Goal: Task Accomplishment & Management: Manage account settings

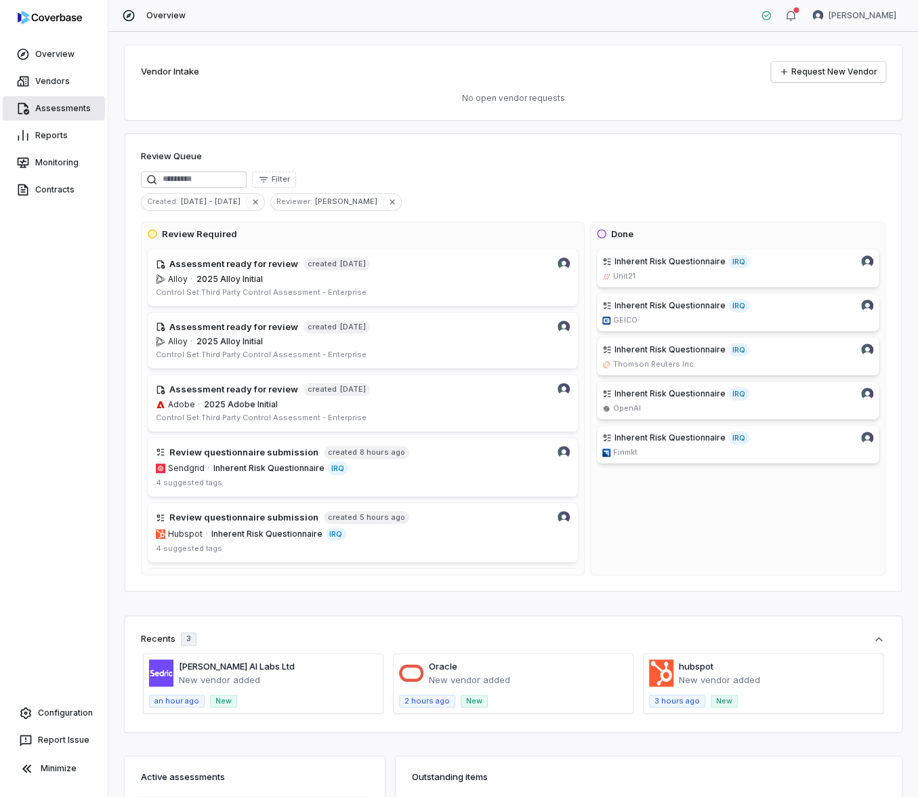
click at [72, 106] on link "Assessments" at bounding box center [54, 108] width 102 height 24
click at [57, 83] on link "Vendors" at bounding box center [54, 81] width 102 height 24
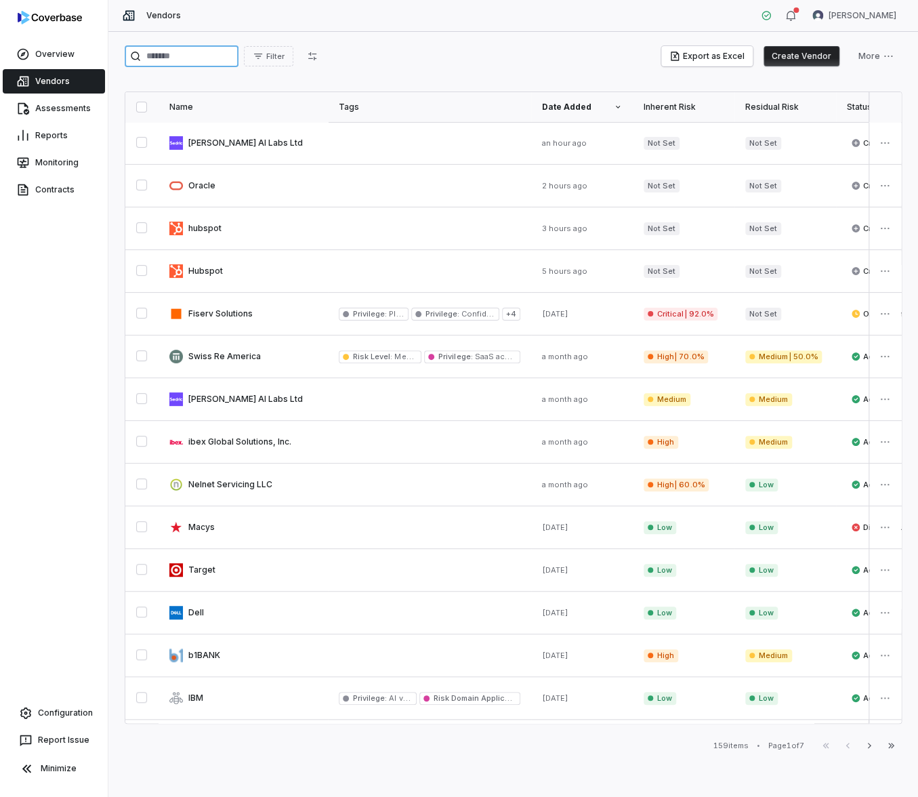
click at [220, 63] on input "search" at bounding box center [182, 56] width 114 height 22
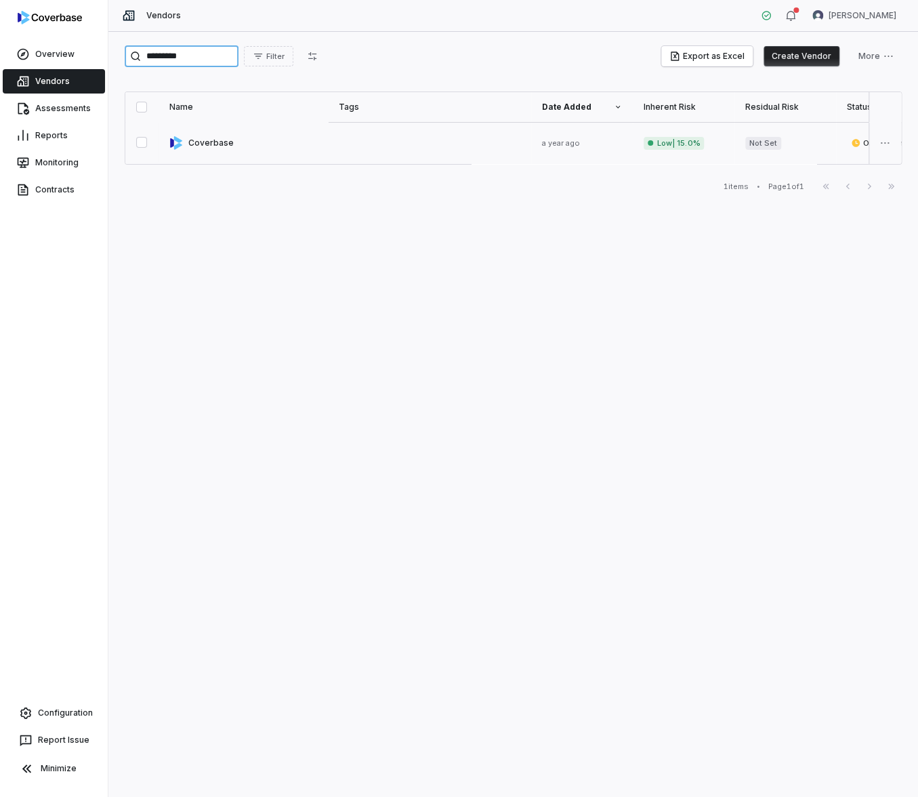
type input "*********"
click at [217, 145] on link at bounding box center [243, 143] width 169 height 42
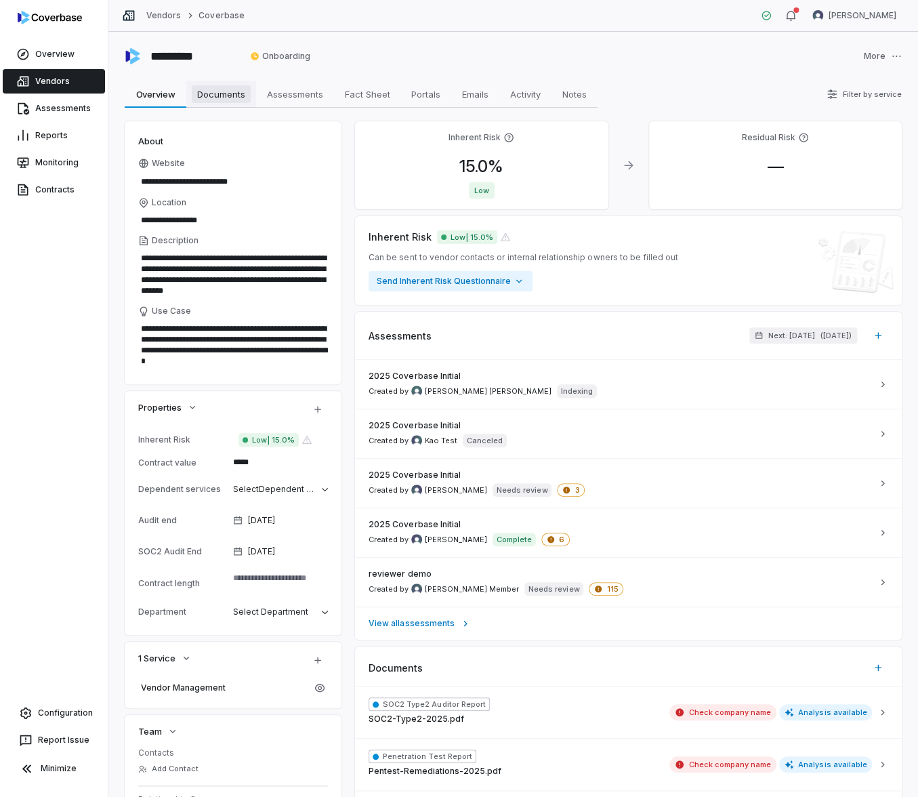
click at [212, 99] on span "Documents" at bounding box center [221, 94] width 59 height 18
type textarea "*"
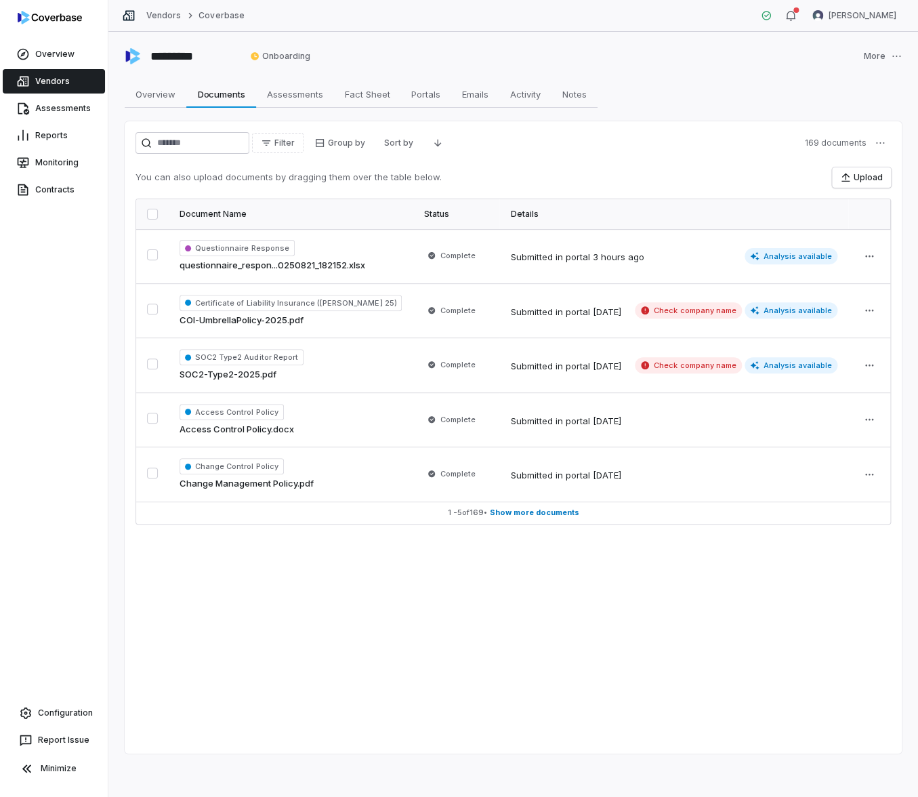
click at [60, 88] on link "Vendors" at bounding box center [54, 81] width 102 height 24
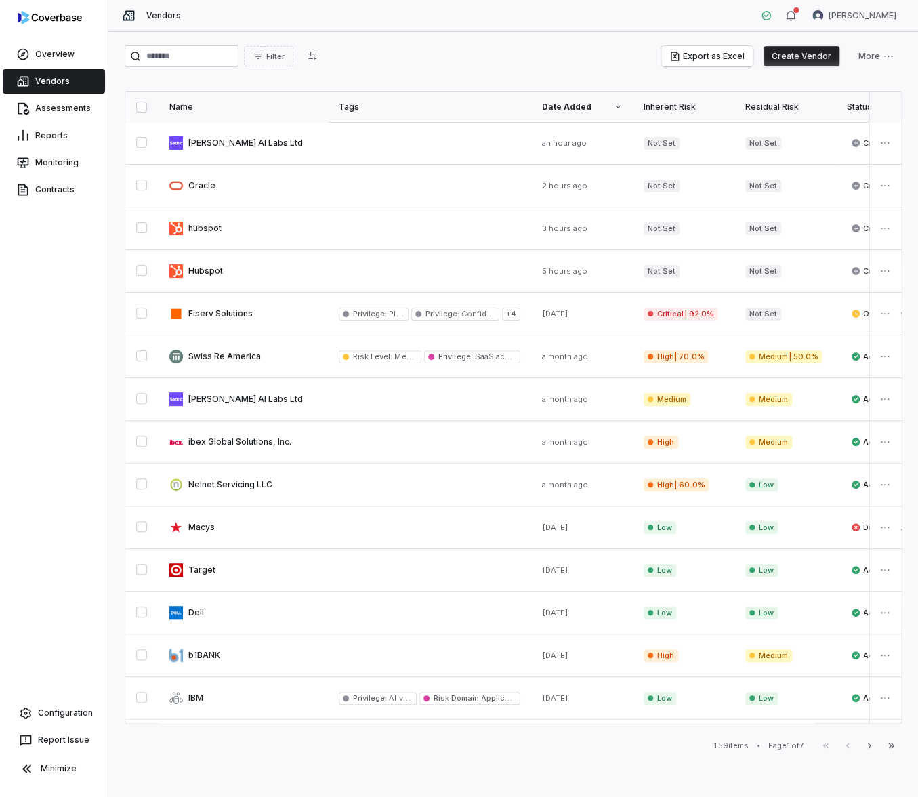
click at [808, 60] on button "Create Vendor" at bounding box center [802, 56] width 76 height 20
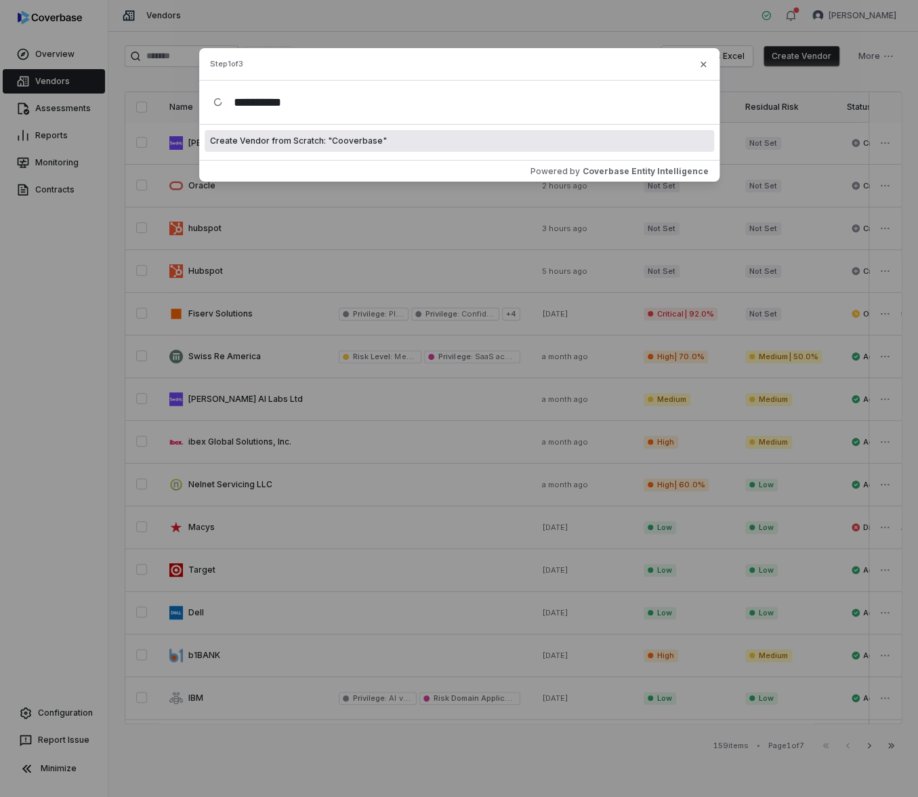
type input "**********"
click at [328, 150] on div "Create Vendor from Scratch: " Cooverbase "" at bounding box center [459, 141] width 509 height 22
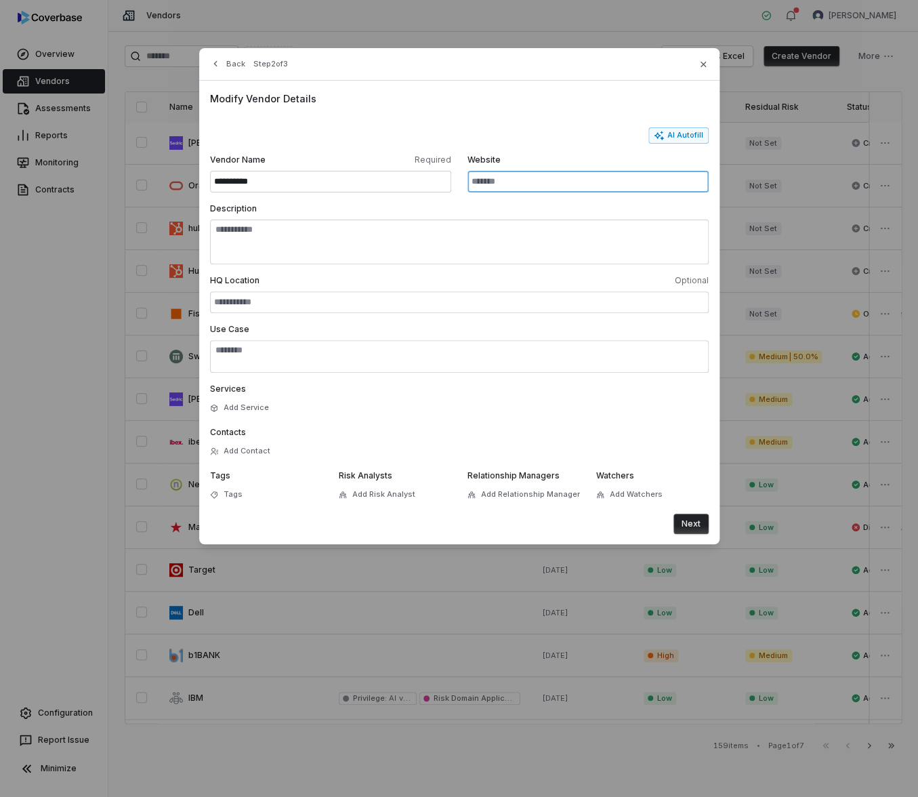
click at [518, 186] on input "Website" at bounding box center [587, 182] width 241 height 22
type input "**********"
click at [690, 522] on button "Next" at bounding box center [690, 524] width 35 height 20
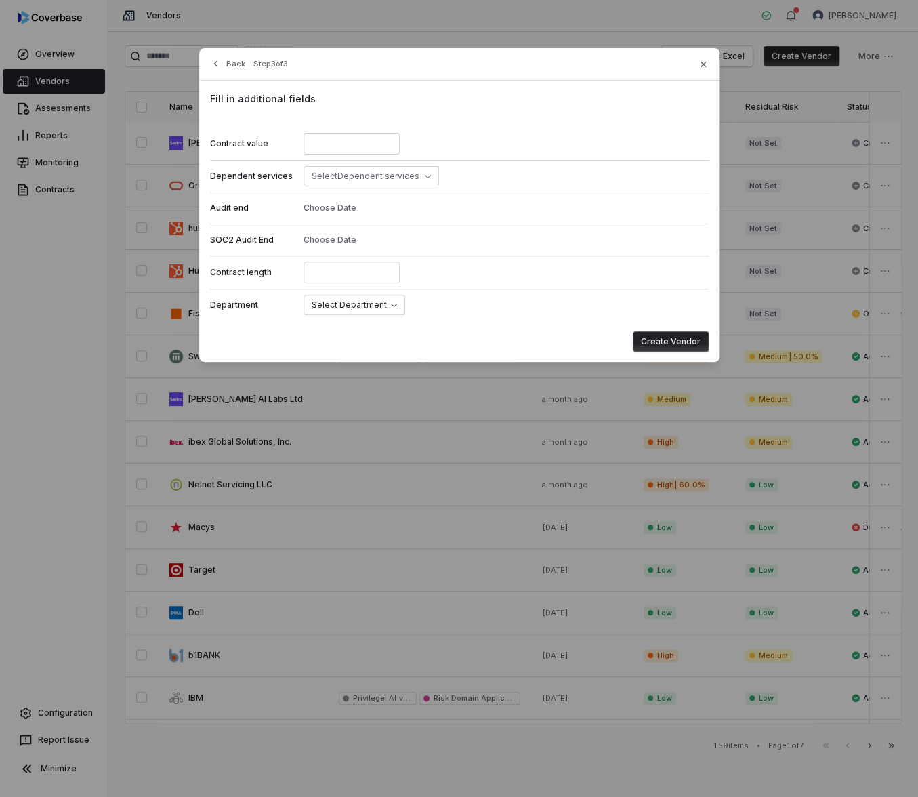
click at [664, 346] on button "Create Vendor" at bounding box center [671, 341] width 76 height 20
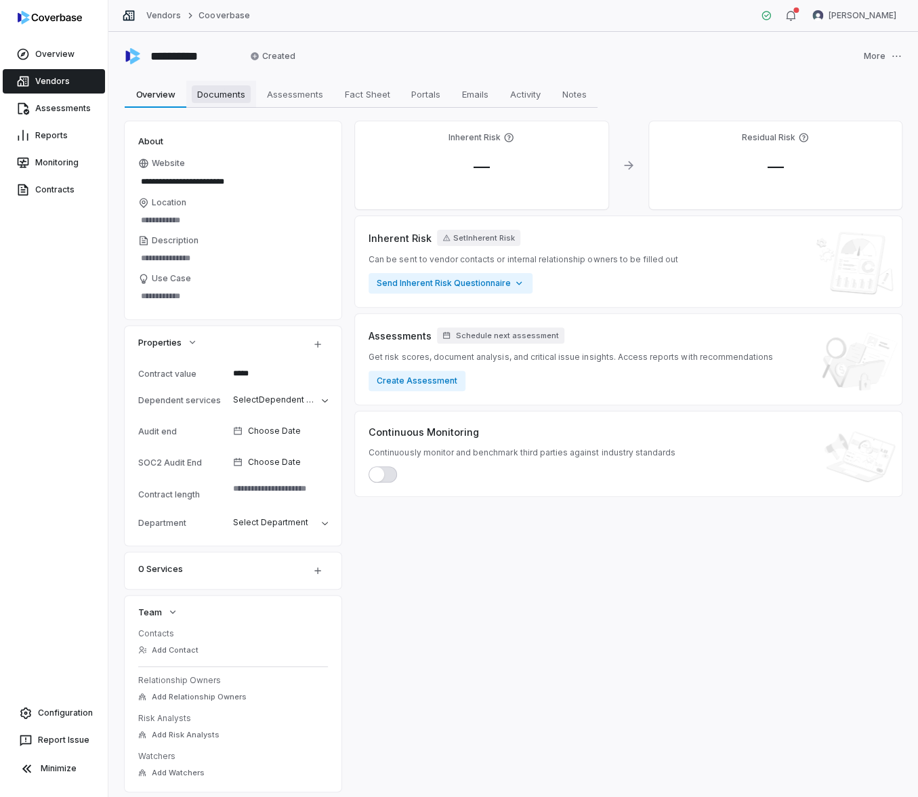
click at [239, 91] on span "Documents" at bounding box center [221, 94] width 59 height 18
type textarea "*"
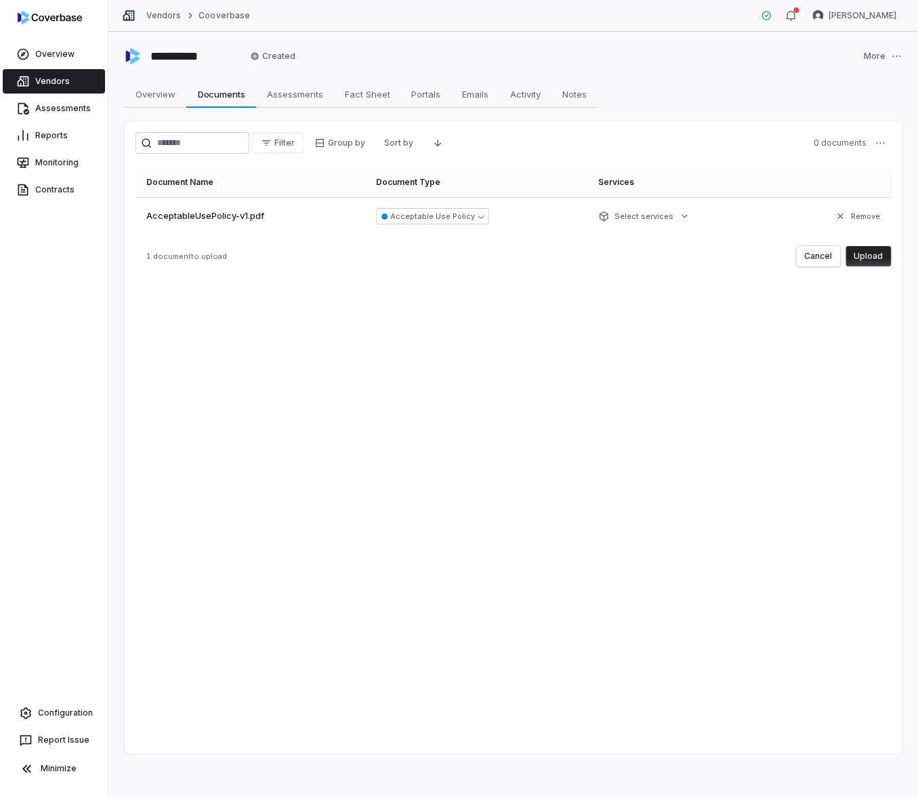
click at [873, 261] on button "Upload" at bounding box center [868, 256] width 45 height 20
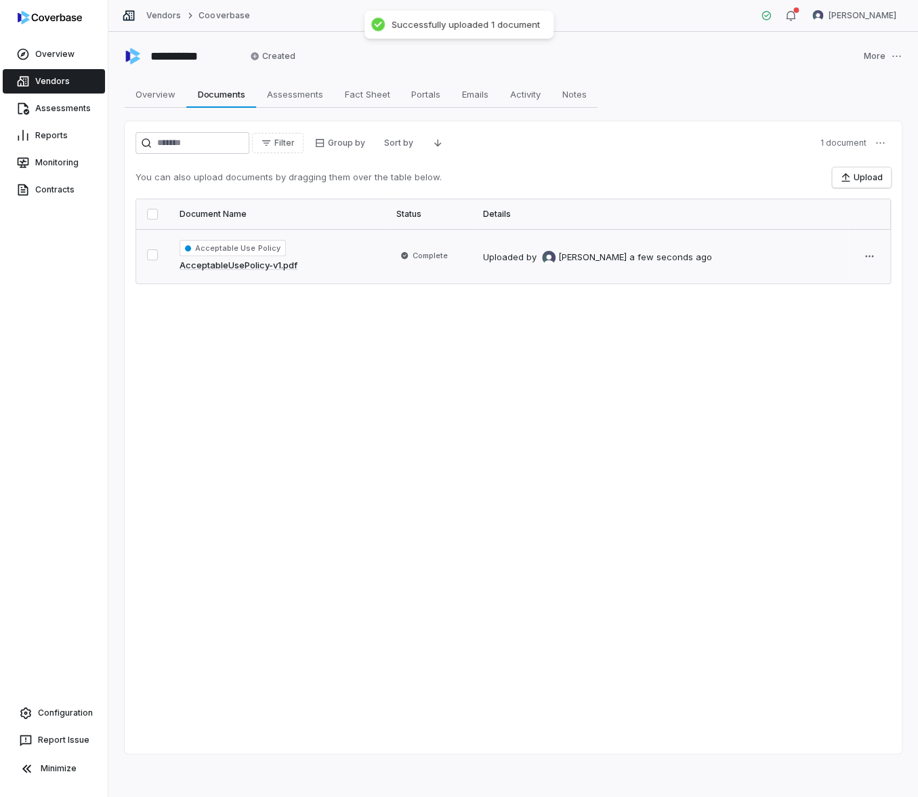
click at [432, 256] on span "Complete" at bounding box center [430, 255] width 35 height 11
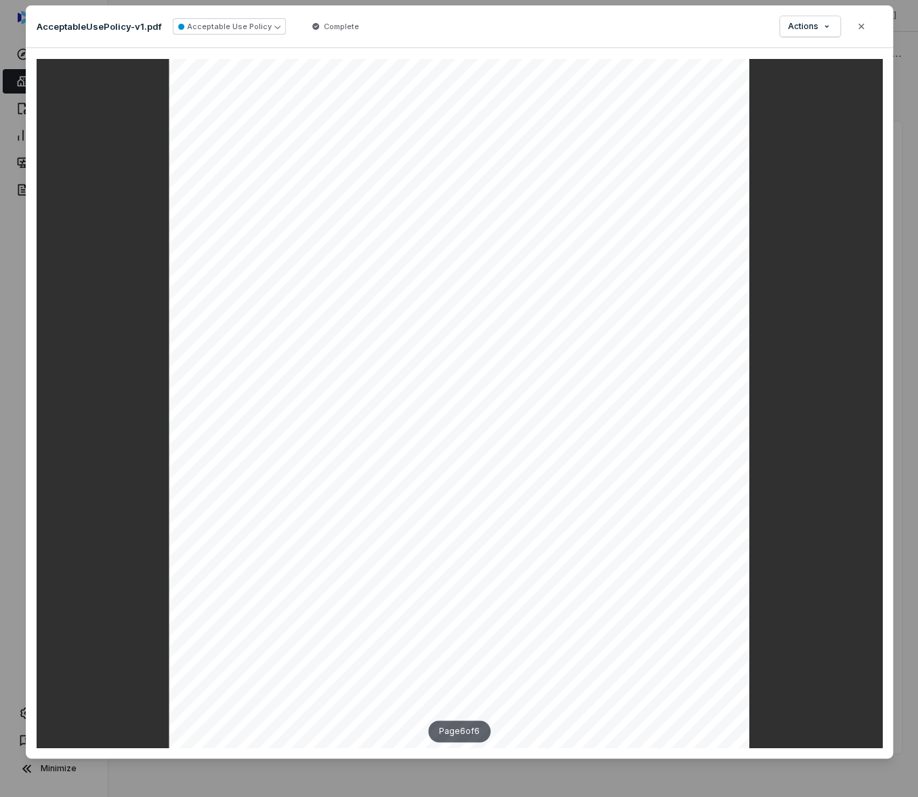
scroll to position [25, 0]
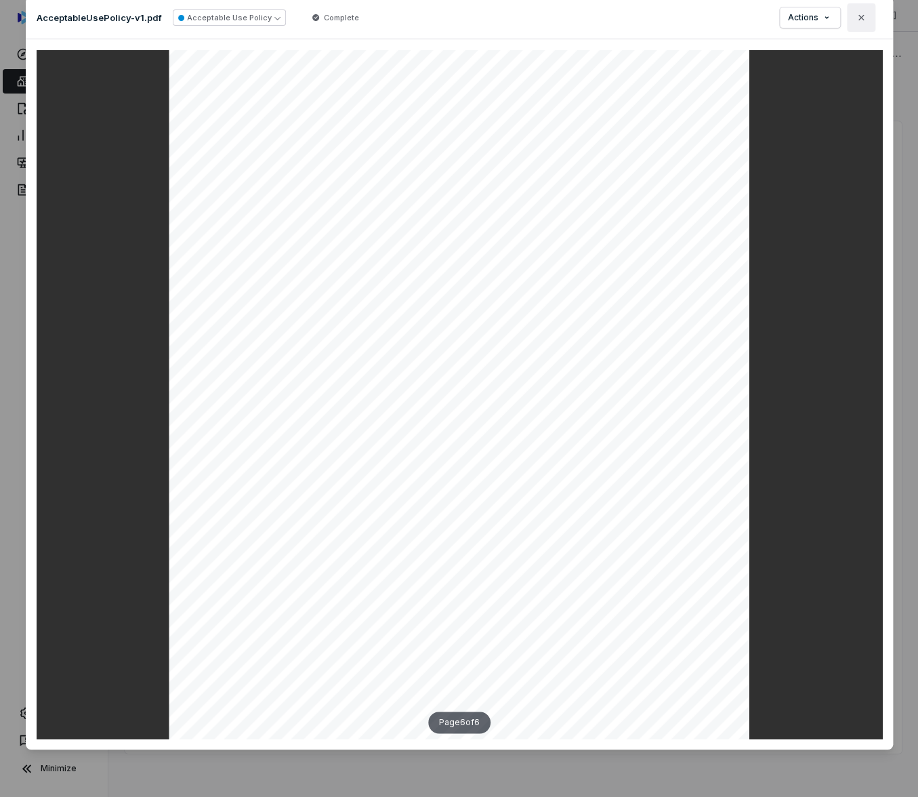
click at [856, 18] on icon "button" at bounding box center [861, 17] width 11 height 11
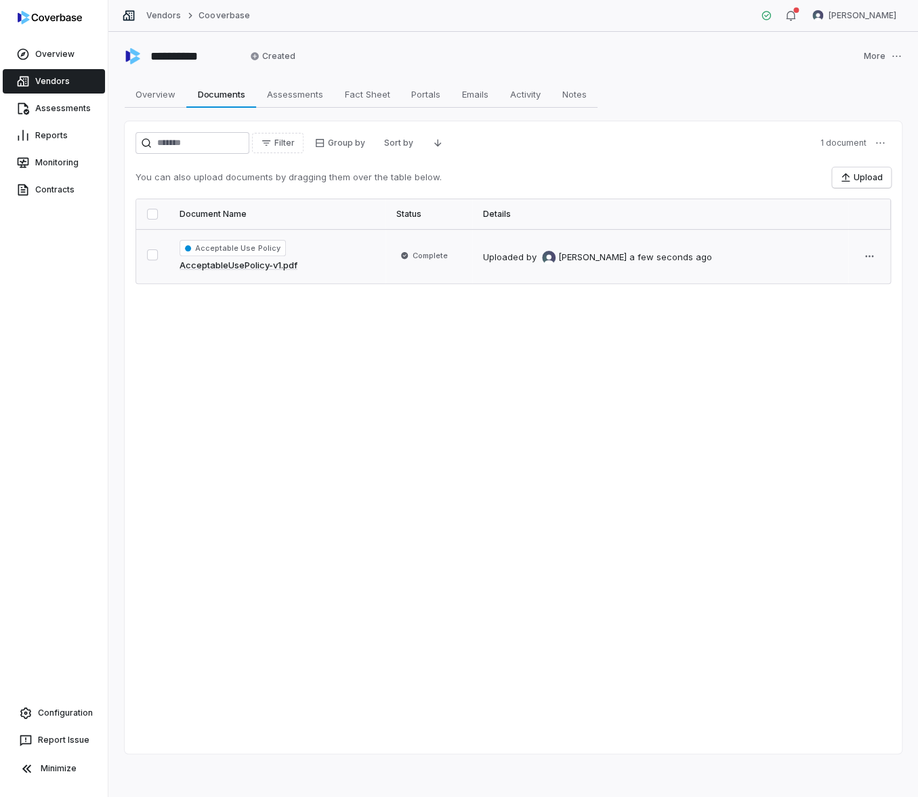
click at [863, 190] on div "You can also upload documents by dragging them over the table below. Upload Doc…" at bounding box center [512, 225] width 755 height 117
click at [861, 184] on button "Upload" at bounding box center [861, 177] width 59 height 20
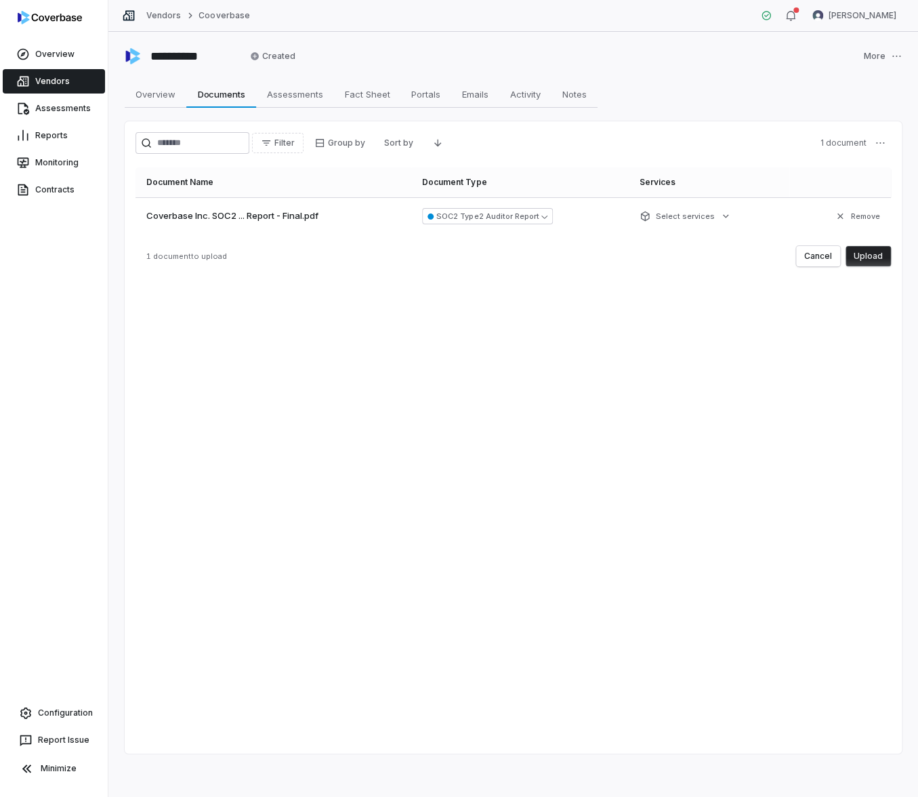
click at [877, 264] on button "Upload" at bounding box center [868, 256] width 45 height 20
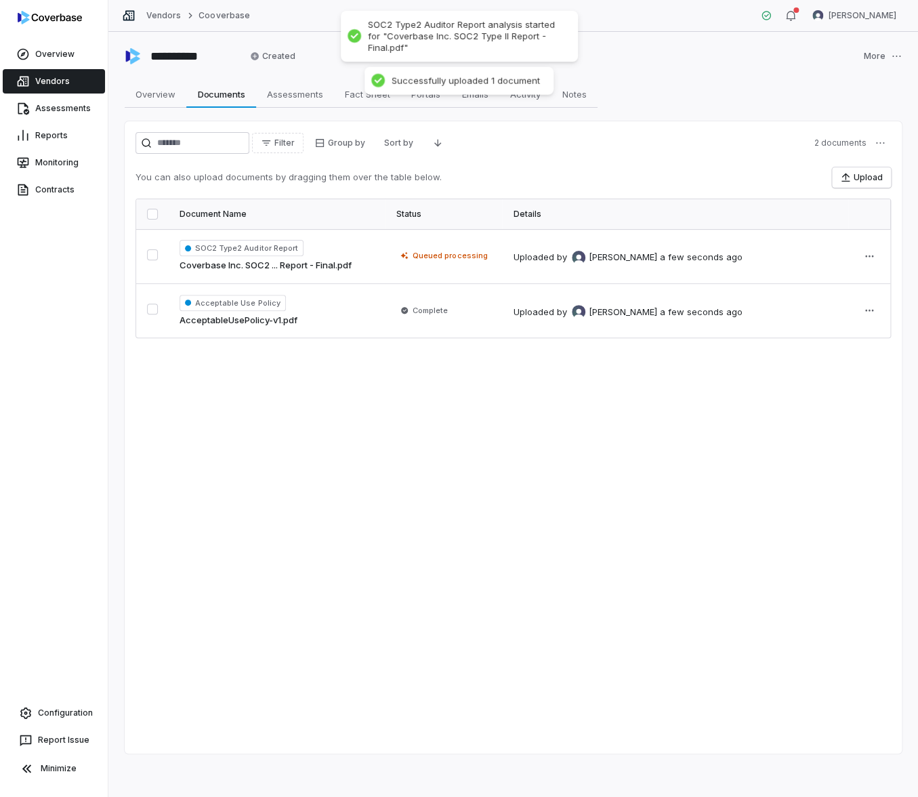
click at [427, 371] on div "Filter Group by Sort by 2 documents You can also upload documents by dragging t…" at bounding box center [513, 437] width 777 height 632
click at [475, 342] on div "Filter Group by Sort by 2 documents You can also upload documents by dragging t…" at bounding box center [513, 437] width 777 height 632
click at [671, 451] on div "Filter Group by Sort by 2 documents You can also upload documents by dragging t…" at bounding box center [513, 437] width 777 height 632
click at [627, 142] on div "Filter Group by Sort by 2 documents" at bounding box center [512, 143] width 755 height 22
click at [502, 224] on th "Details" at bounding box center [675, 214] width 346 height 30
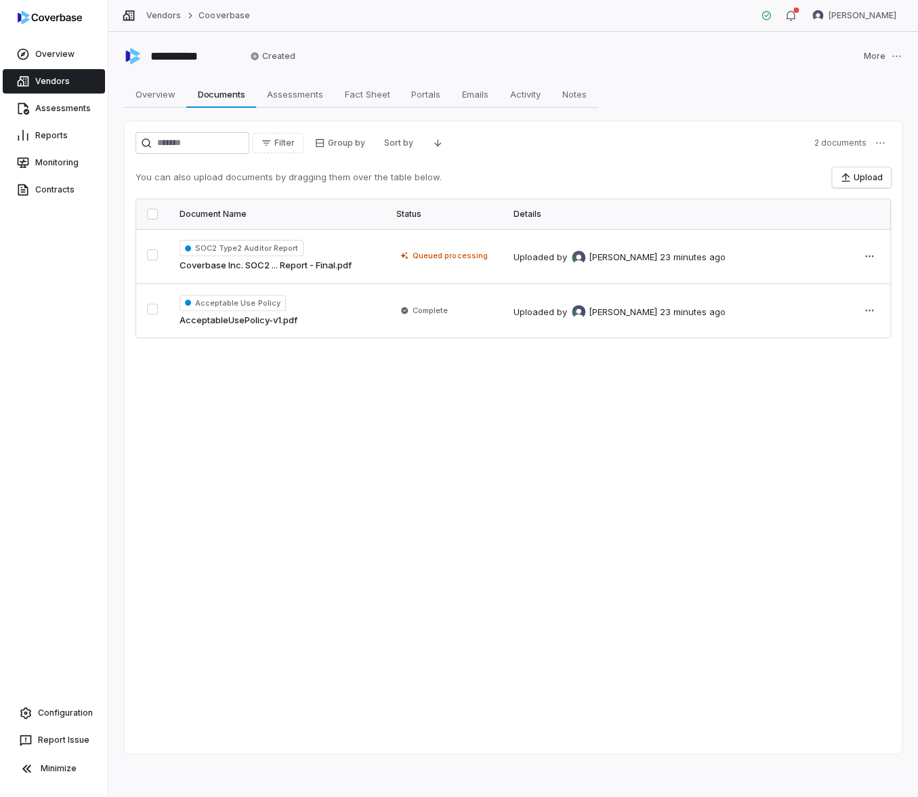
click at [475, 392] on div "Filter Group by Sort by 2 documents You can also upload documents by dragging t…" at bounding box center [513, 437] width 777 height 632
click at [579, 159] on div "Filter Group by Sort by 2 documents You can also upload documents by dragging t…" at bounding box center [512, 235] width 755 height 206
click at [699, 308] on div "Uploaded by David Gold 31 minutes ago" at bounding box center [674, 310] width 322 height 16
click at [432, 260] on span "Queued processing" at bounding box center [450, 255] width 75 height 11
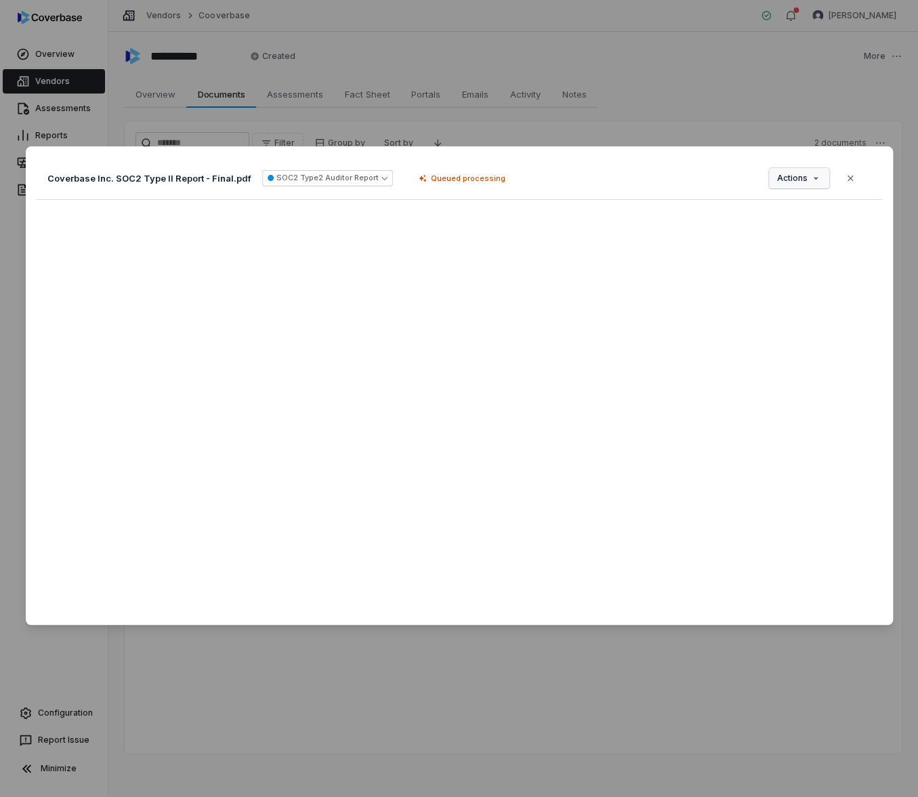
click at [810, 178] on div "Document Preview Coverbase Inc. SOC2 Type II Report - Final.pdf SOC2 Type2 Audi…" at bounding box center [459, 398] width 918 height 547
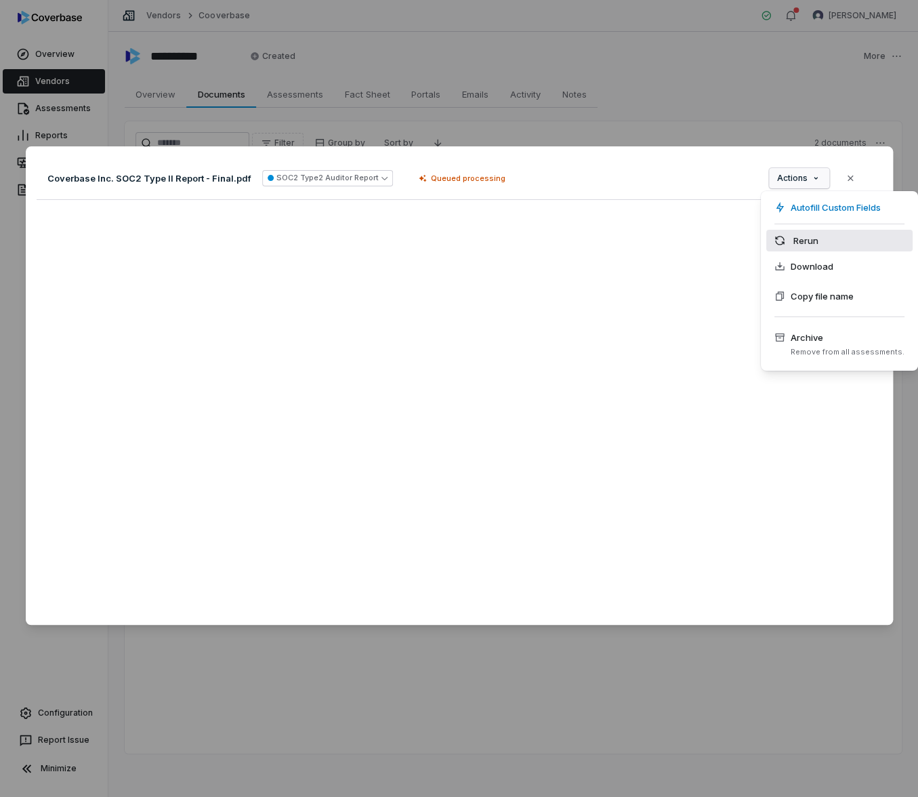
click at [820, 236] on div "Rerun" at bounding box center [839, 241] width 146 height 22
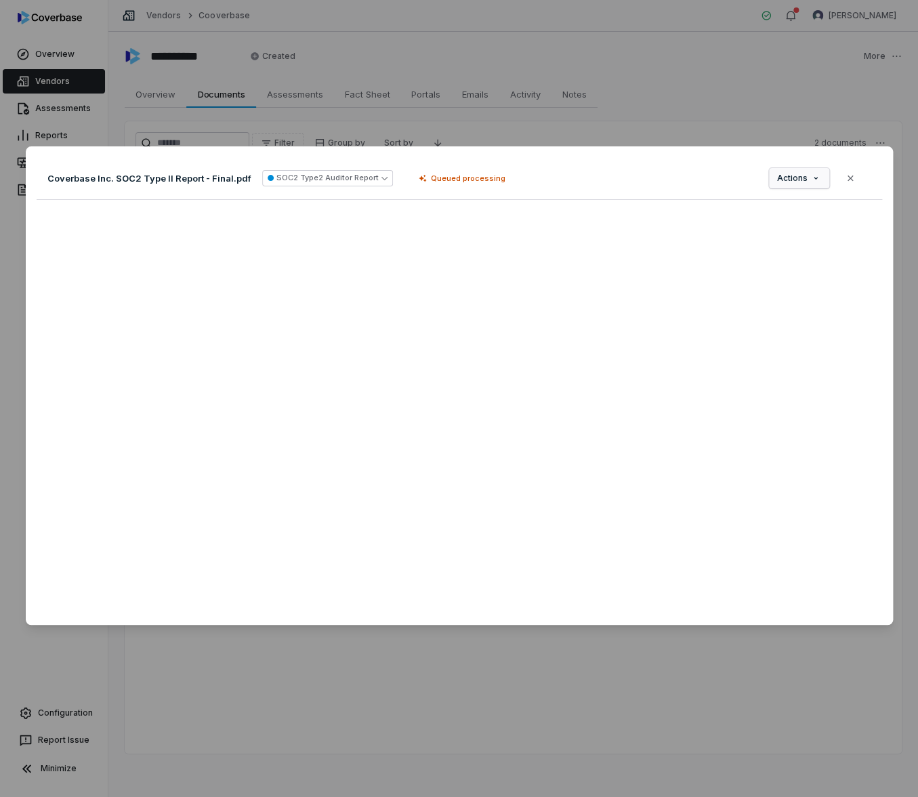
click at [800, 182] on div "Document Preview Coverbase Inc. SOC2 Type II Report - Final.pdf SOC2 Type2 Audi…" at bounding box center [459, 398] width 918 height 547
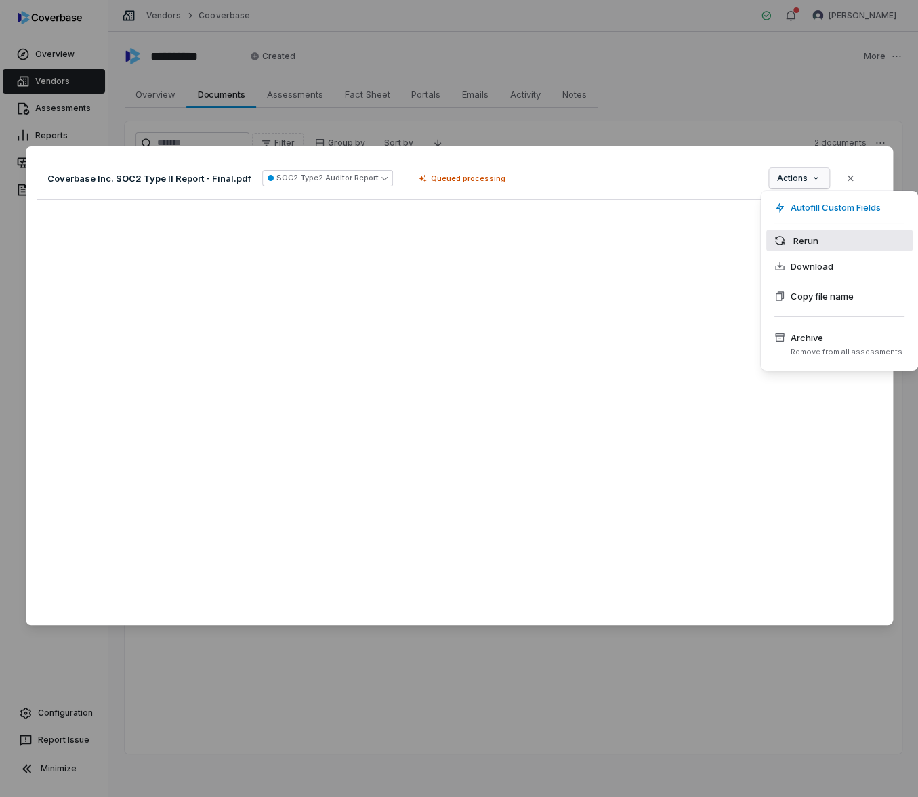
click at [801, 246] on div "Rerun" at bounding box center [839, 241] width 146 height 22
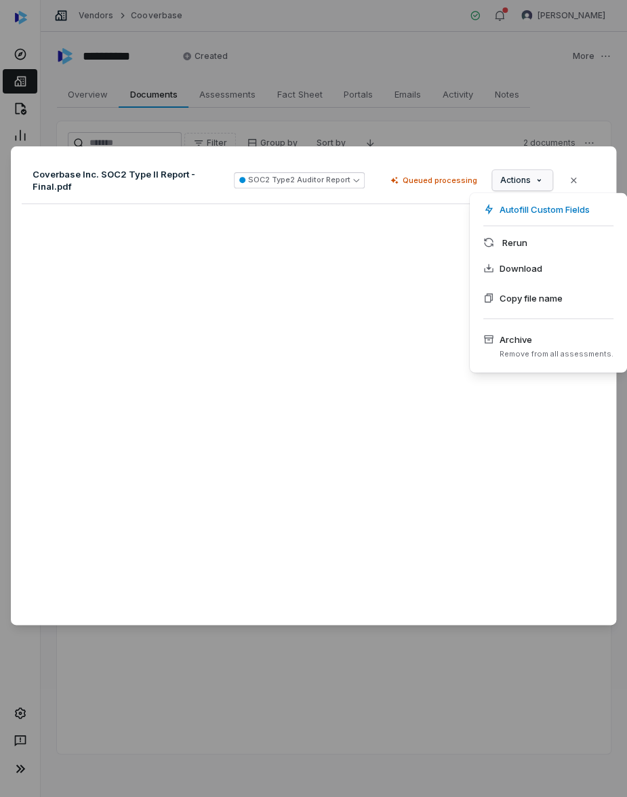
click at [536, 184] on div "Document Preview Coverbase Inc. SOC2 Type II Report - Final.pdf SOC2 Type2 Audi…" at bounding box center [313, 398] width 627 height 547
click at [524, 244] on div "Rerun" at bounding box center [548, 243] width 146 height 22
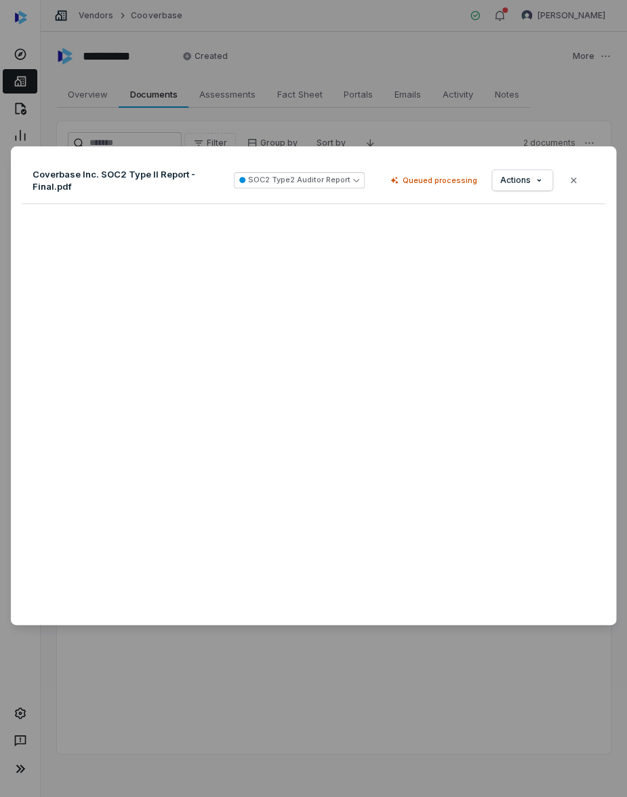
click at [587, 181] on div "Coverbase Inc. SOC2 Type II Report - Final.pdf SOC2 Type2 Auditor Report Queued…" at bounding box center [313, 180] width 583 height 47
click at [574, 178] on button "Close" at bounding box center [573, 180] width 28 height 28
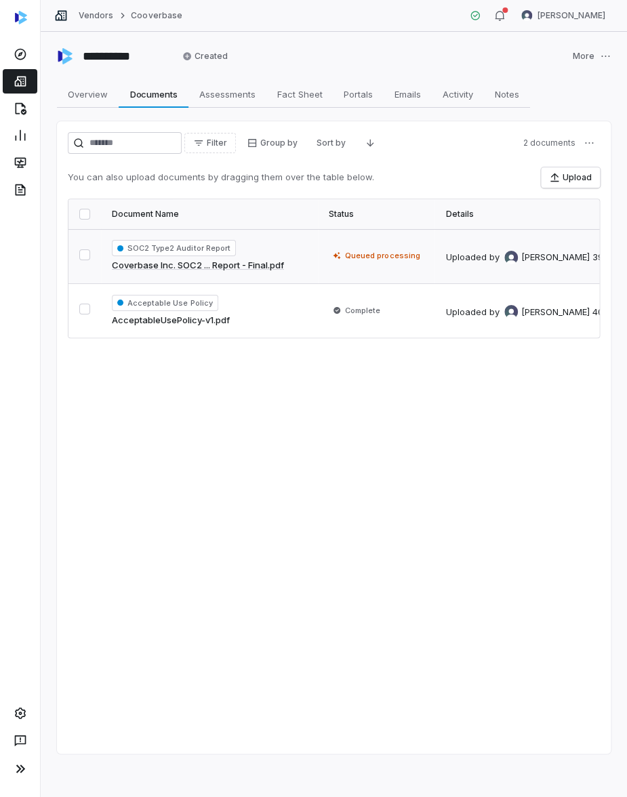
click at [468, 392] on div "Filter Group by Sort by 2 documents You can also upload documents by dragging t…" at bounding box center [334, 437] width 554 height 632
click at [562, 183] on button "Upload" at bounding box center [570, 177] width 59 height 20
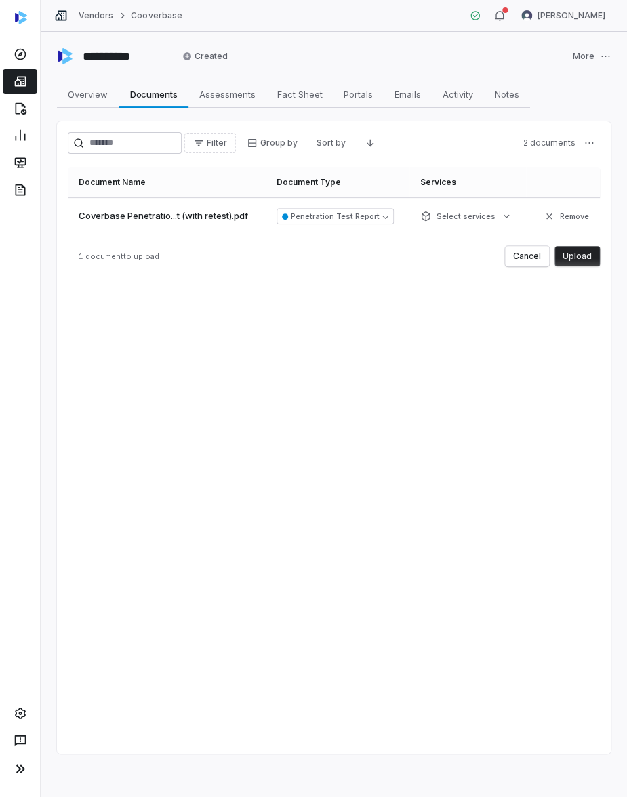
click at [581, 258] on button "Upload" at bounding box center [576, 256] width 45 height 20
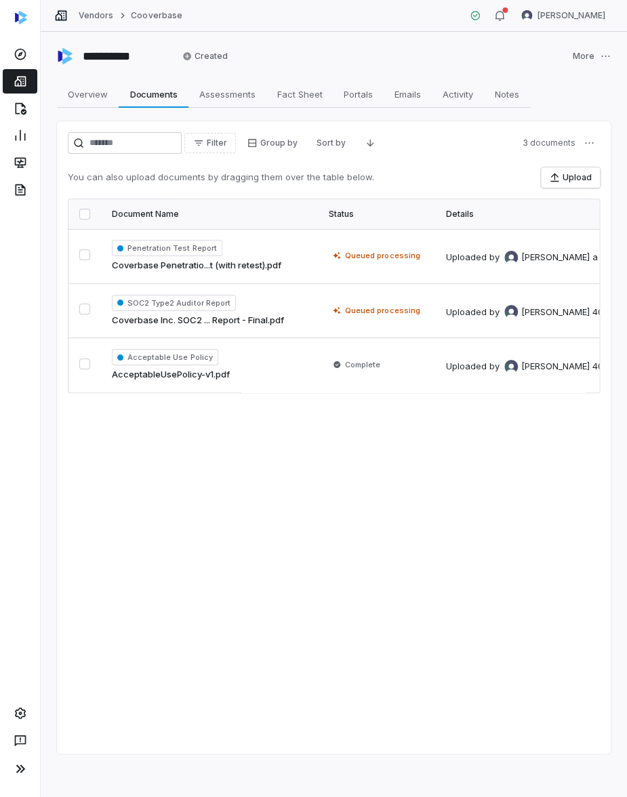
click at [386, 449] on div "Filter Group by Sort by 3 documents You can also upload documents by dragging t…" at bounding box center [334, 437] width 554 height 632
click at [400, 539] on div "Filter Group by Sort by 3 documents You can also upload documents by dragging t…" at bounding box center [334, 437] width 554 height 632
click at [436, 170] on div "You can also upload documents by dragging them over the table below. Upload" at bounding box center [334, 177] width 532 height 20
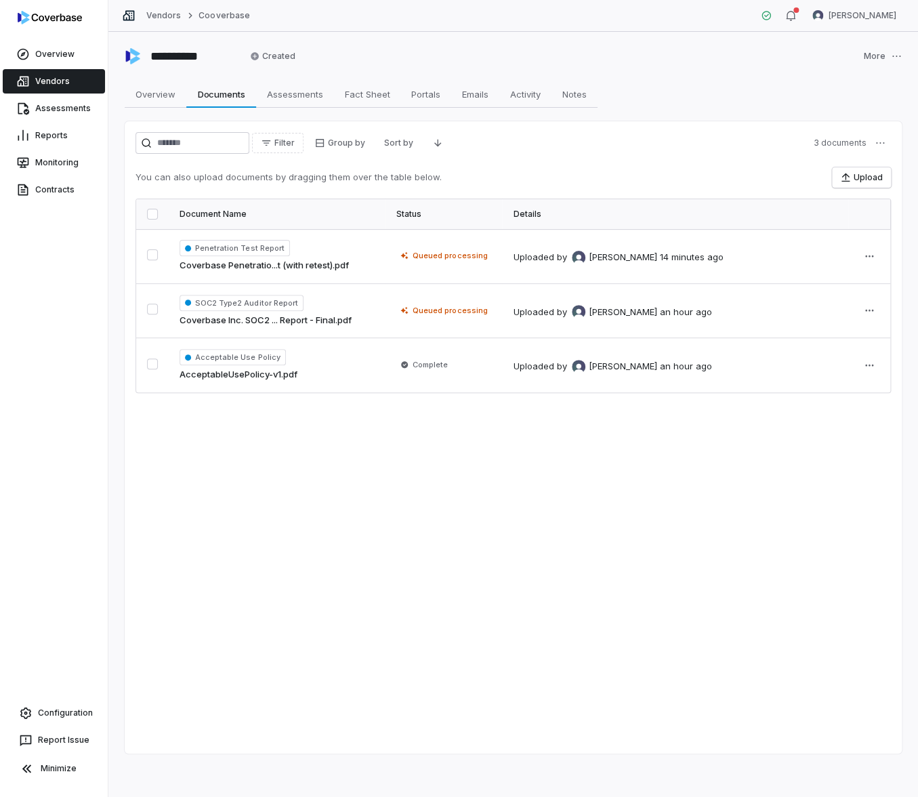
click at [209, 508] on div "Filter Group by Sort by 3 documents You can also upload documents by dragging t…" at bounding box center [513, 437] width 777 height 632
click at [360, 459] on div "Filter Group by Sort by 3 documents You can also upload documents by dragging t…" at bounding box center [513, 437] width 777 height 632
click at [591, 384] on td "Uploaded by [PERSON_NAME] an hour ago" at bounding box center [675, 365] width 346 height 54
click at [848, 188] on div "You can also upload documents by dragging them over the table below. Upload Doc…" at bounding box center [512, 280] width 755 height 226
click at [846, 182] on icon "button" at bounding box center [845, 177] width 11 height 11
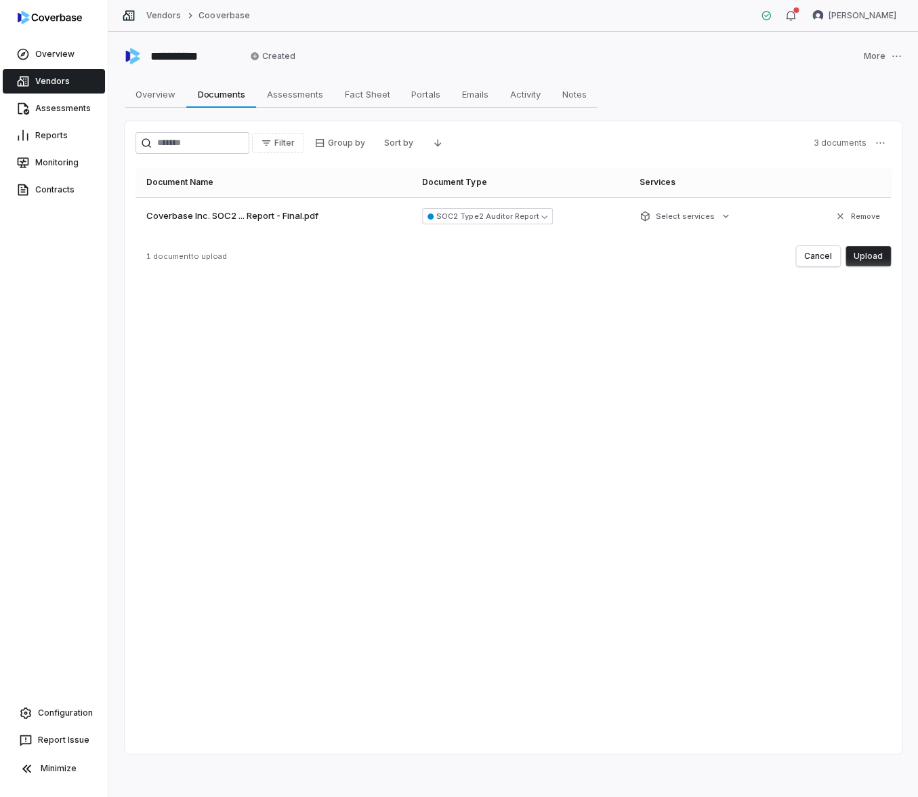
click at [867, 257] on button "Upload" at bounding box center [868, 256] width 45 height 20
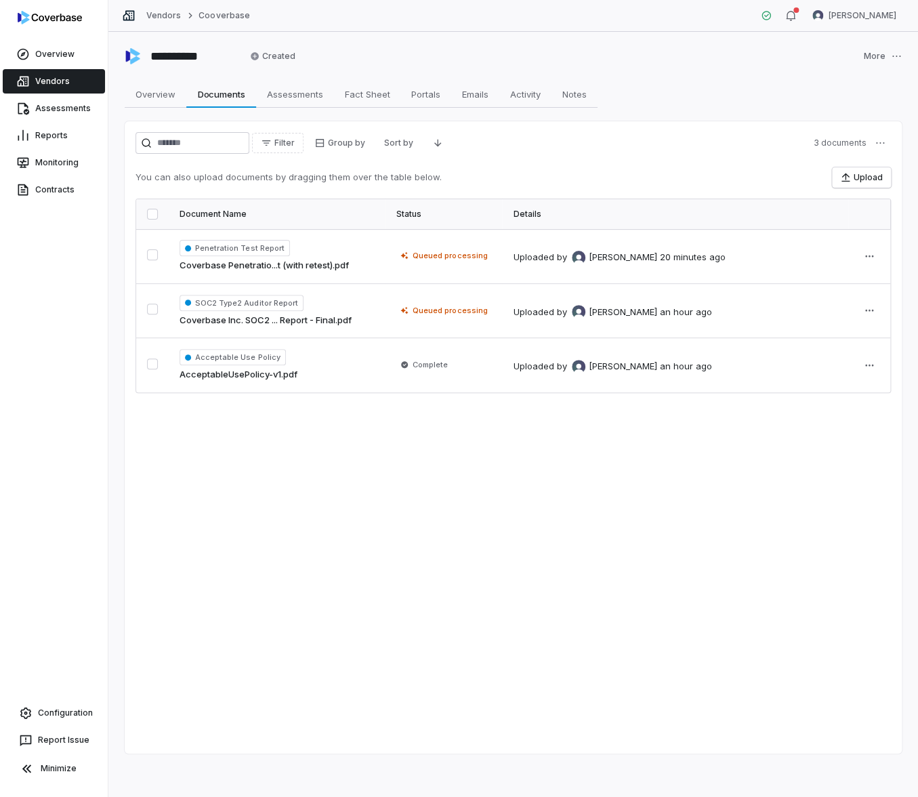
click at [664, 418] on div "Filter Group by Sort by 3 documents You can also upload documents by dragging t…" at bounding box center [513, 437] width 777 height 632
click at [866, 310] on html "**********" at bounding box center [459, 398] width 918 height 797
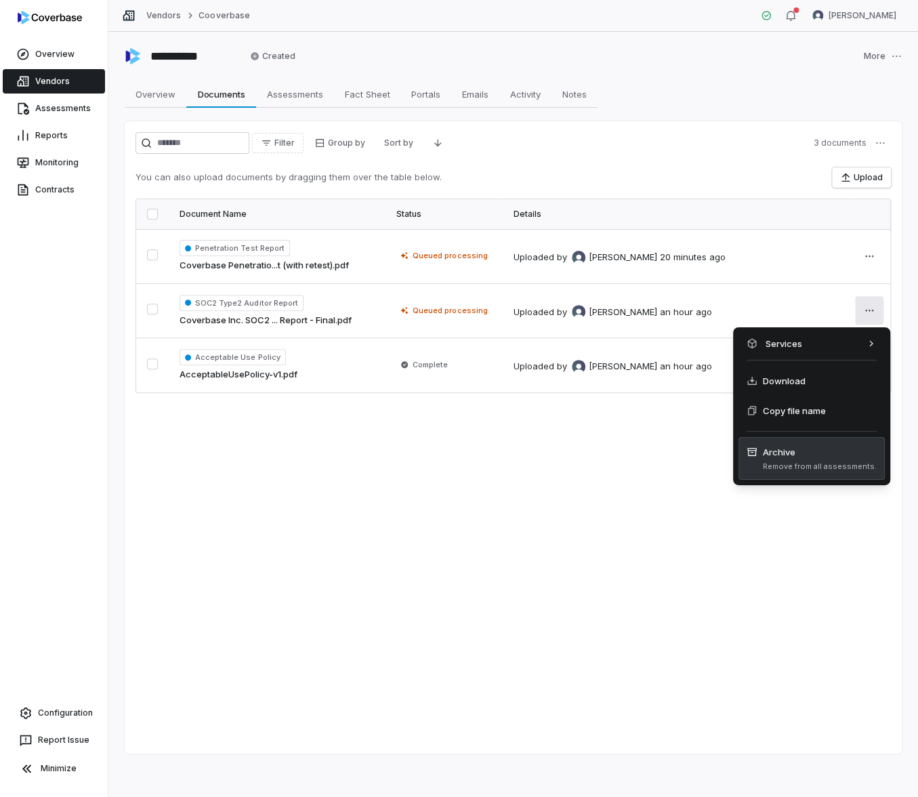
click at [825, 460] on span "Archive Remove from all assessments." at bounding box center [812, 458] width 130 height 26
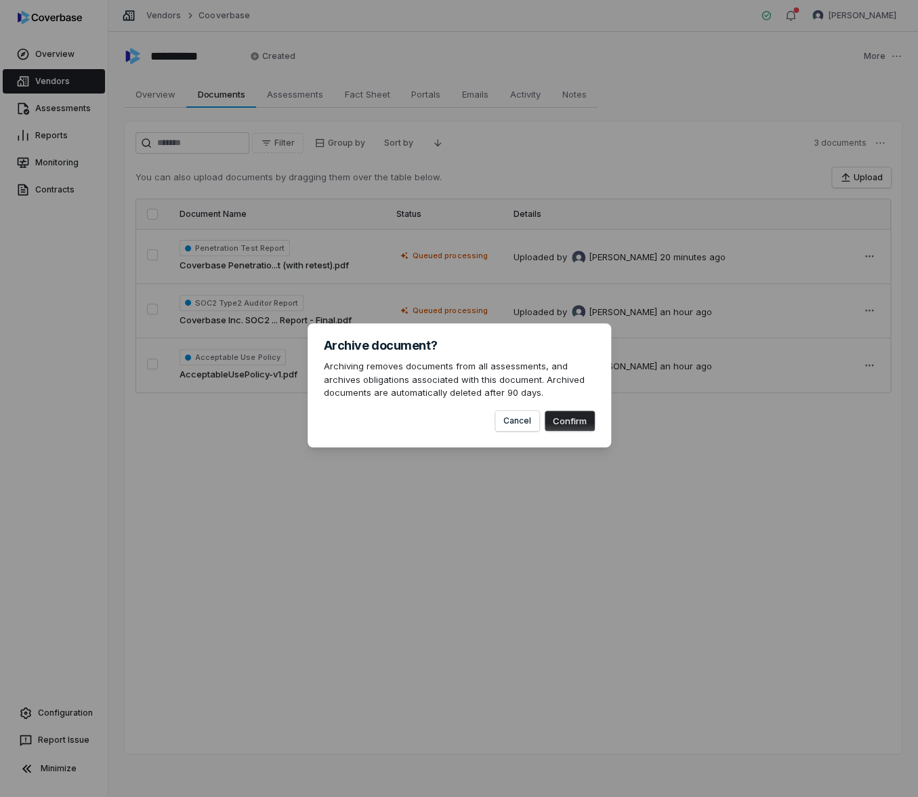
click at [581, 423] on button "Confirm" at bounding box center [570, 421] width 50 height 20
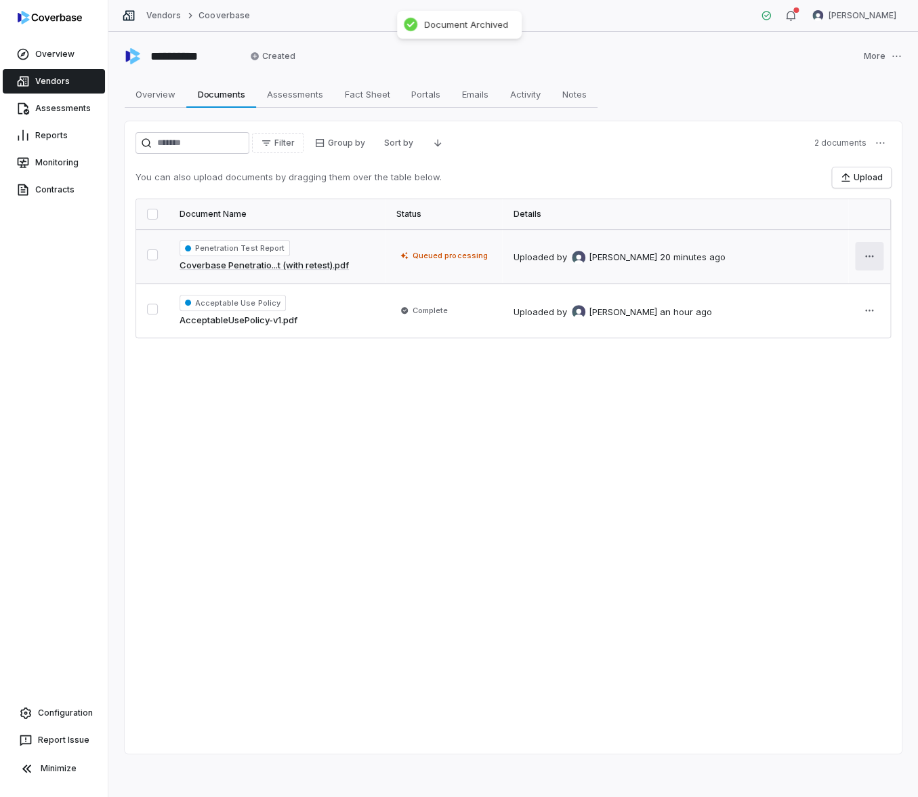
click at [877, 251] on html "**********" at bounding box center [459, 398] width 918 height 797
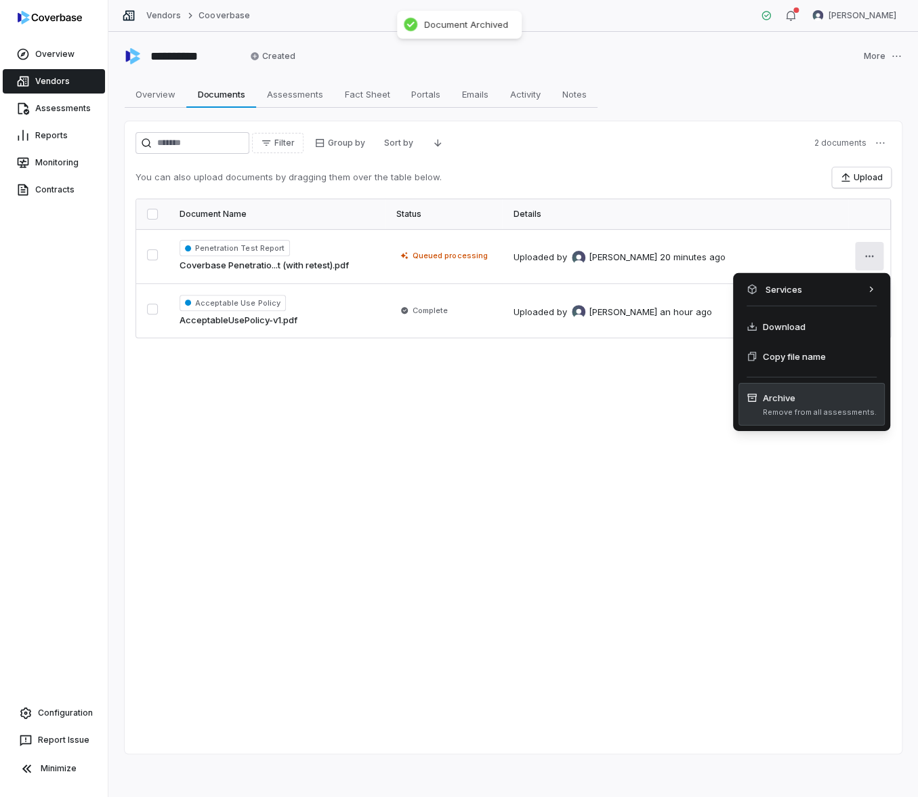
click at [841, 397] on span "Archive" at bounding box center [820, 398] width 114 height 14
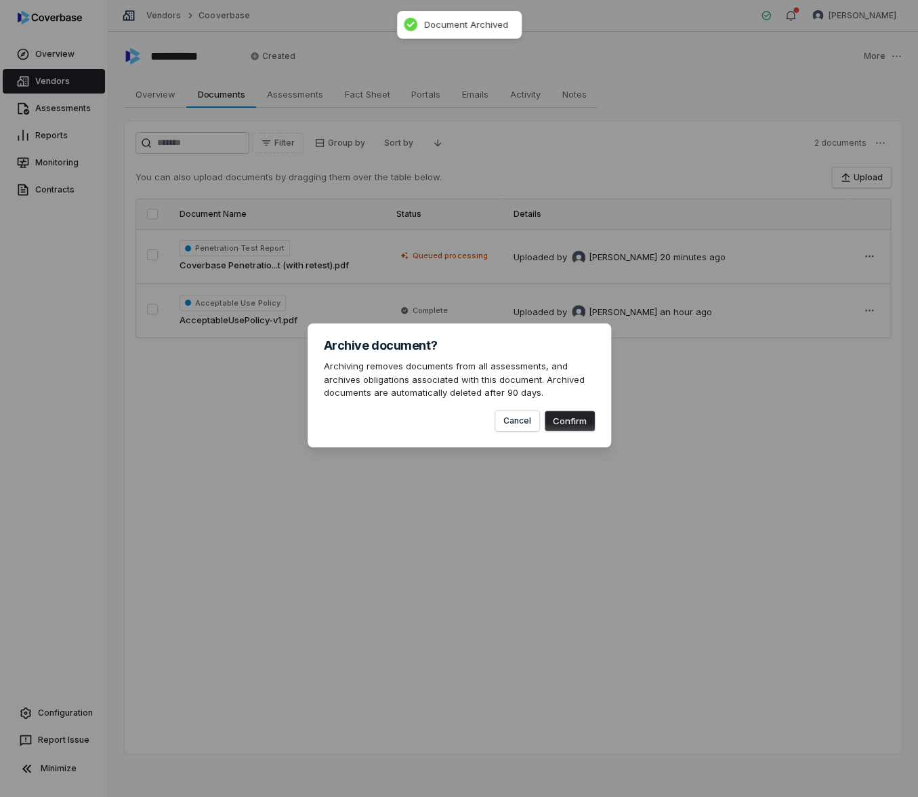
click at [564, 432] on div "Archive document? Archiving removes documents from all assessments, and archive…" at bounding box center [460, 385] width 304 height 124
click at [572, 417] on button "Confirm" at bounding box center [570, 421] width 50 height 20
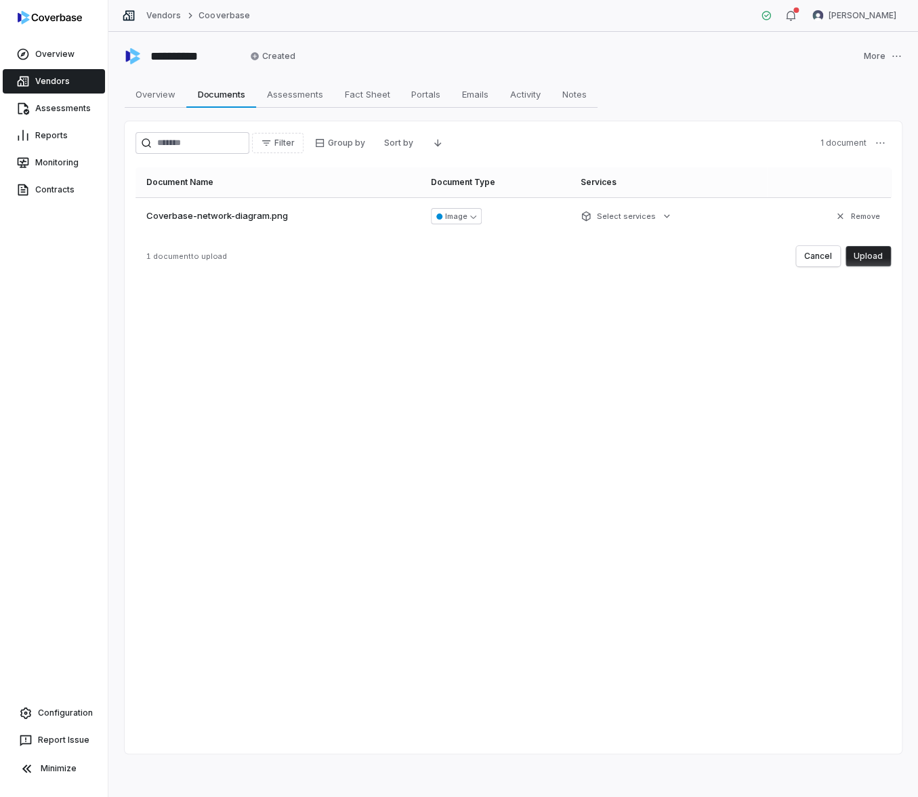
click at [862, 259] on button "Upload" at bounding box center [868, 256] width 45 height 20
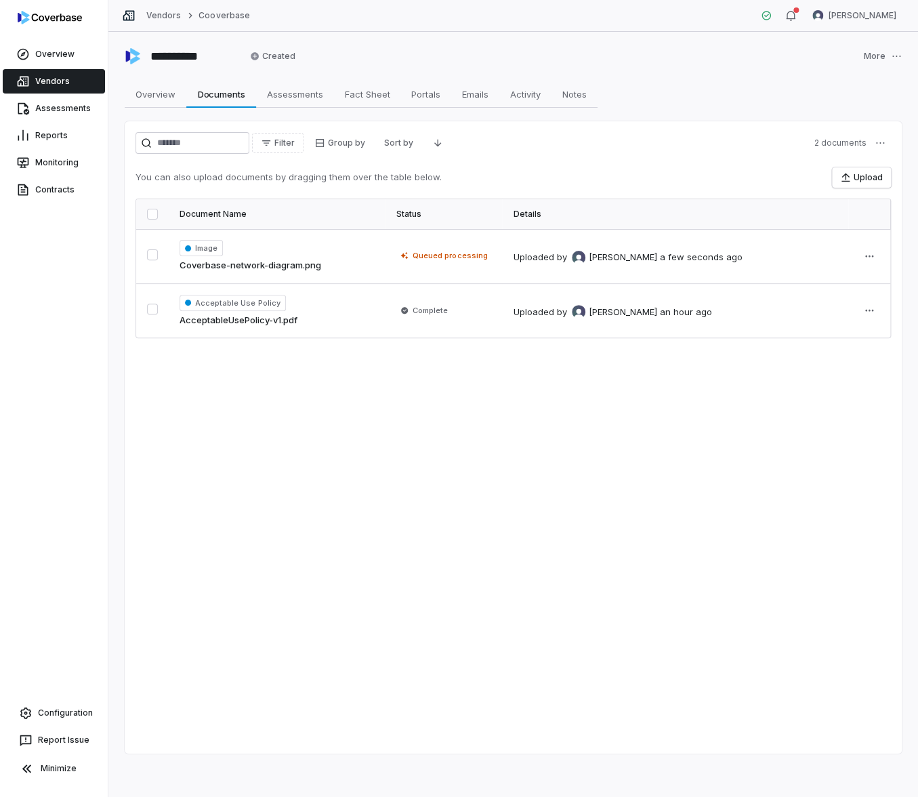
click at [531, 409] on div "Filter Group by Sort by 2 documents You can also upload documents by dragging t…" at bounding box center [513, 437] width 777 height 632
